Goal: Information Seeking & Learning: Learn about a topic

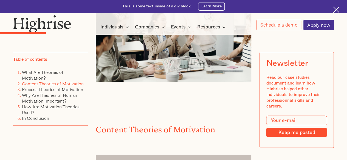
scroll to position [767, 0]
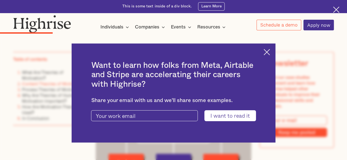
click at [270, 55] on div "Want to learn how folks from Meta, Airtable and Stripe are accelerating their c…" at bounding box center [173, 93] width 203 height 99
click at [270, 50] on img at bounding box center [266, 52] width 6 height 6
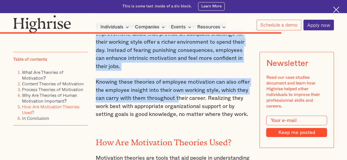
scroll to position [2955, 0]
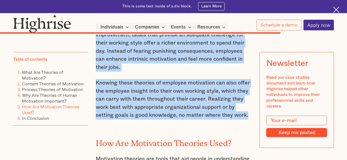
drag, startPoint x: 95, startPoint y: 55, endPoint x: 248, endPoint y: 68, distance: 153.4
copy div "4. Loremi Dolors Ame consec adipis el seddoeiusm temporinc utl etdolo magn aliq…"
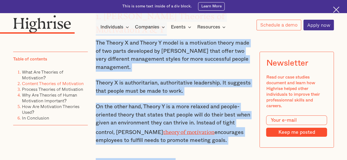
scroll to position [999, 0]
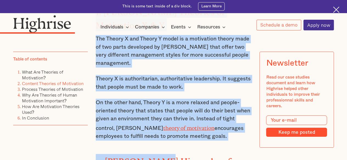
drag, startPoint x: 95, startPoint y: 87, endPoint x: 227, endPoint y: 138, distance: 142.3
copy div "1. [PERSON_NAME] Theories of Motivation X & Y The Theory X and Theory Y model i…"
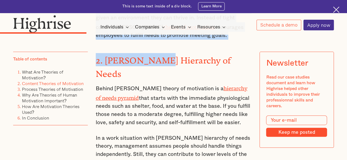
scroll to position [1109, 0]
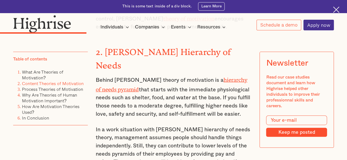
click at [244, 56] on h3 "2. [PERSON_NAME] Hierarchy of Needs" at bounding box center [174, 58] width 156 height 27
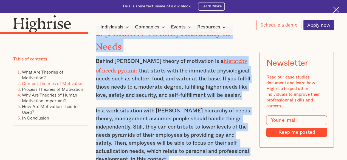
scroll to position [1139, 0]
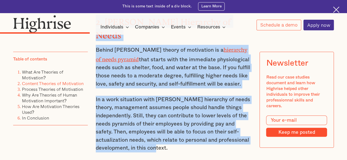
drag, startPoint x: 95, startPoint y: 79, endPoint x: 170, endPoint y: 133, distance: 92.5
copy div "2. [PERSON_NAME] Hierarchy of Needs Behind [PERSON_NAME] theory of motivation i…"
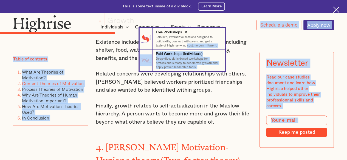
scroll to position [1354, 0]
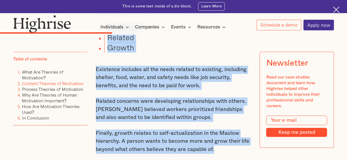
drag, startPoint x: 96, startPoint y: 78, endPoint x: 216, endPoint y: 131, distance: 131.8
click at [216, 131] on div "Content Theories of Motivation The content theory identifies a person's needs a…" at bounding box center [174, 75] width 156 height 1271
copy div "3. [PERSON_NAME] ERG Theory of Motivation [PERSON_NAME] created ERG theory to u…"
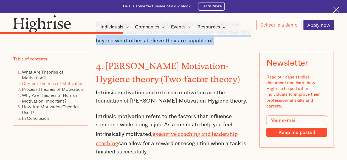
scroll to position [1464, 0]
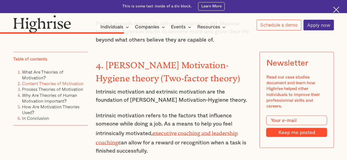
click at [233, 88] on p "Intrinsic motivation and extrinsic motivation are the foundation of [PERSON_NAM…" at bounding box center [174, 96] width 156 height 16
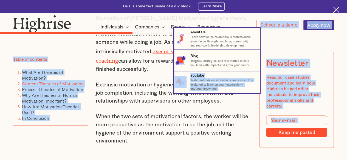
scroll to position [1535, 0]
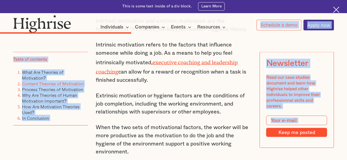
drag, startPoint x: 95, startPoint y: 48, endPoint x: 132, endPoint y: 132, distance: 91.6
copy div "4. [PERSON_NAME] Motivation-Hygiene theory (Two-factor theory) Intrinsic motiva…"
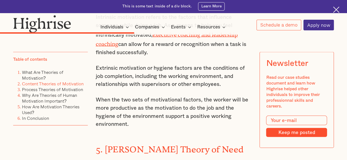
click at [240, 142] on h3 "5. [PERSON_NAME] Theory of Need" at bounding box center [174, 148] width 156 height 13
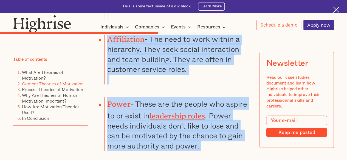
scroll to position [1809, 0]
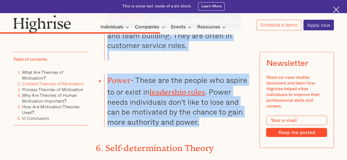
drag, startPoint x: 95, startPoint y: 100, endPoint x: 204, endPoint y: 96, distance: 109.4
copy div "5. [PERSON_NAME] Theory of Need Also known as the Three Needs Theory, this proc…"
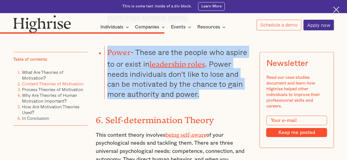
scroll to position [1837, 0]
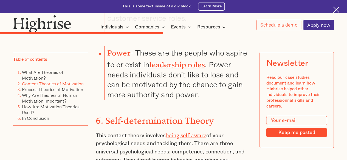
click at [221, 113] on h3 "6. Self-determination Theory" at bounding box center [174, 119] width 156 height 13
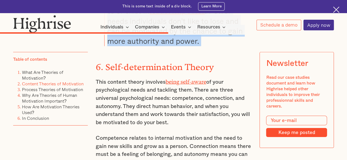
scroll to position [1911, 0]
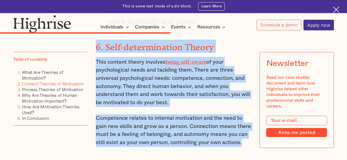
drag, startPoint x: 95, startPoint y: 93, endPoint x: 244, endPoint y: 125, distance: 152.0
copy div "6. Self-determination Theory This content theory involves being self-aware of y…"
